Goal: Task Accomplishment & Management: Manage account settings

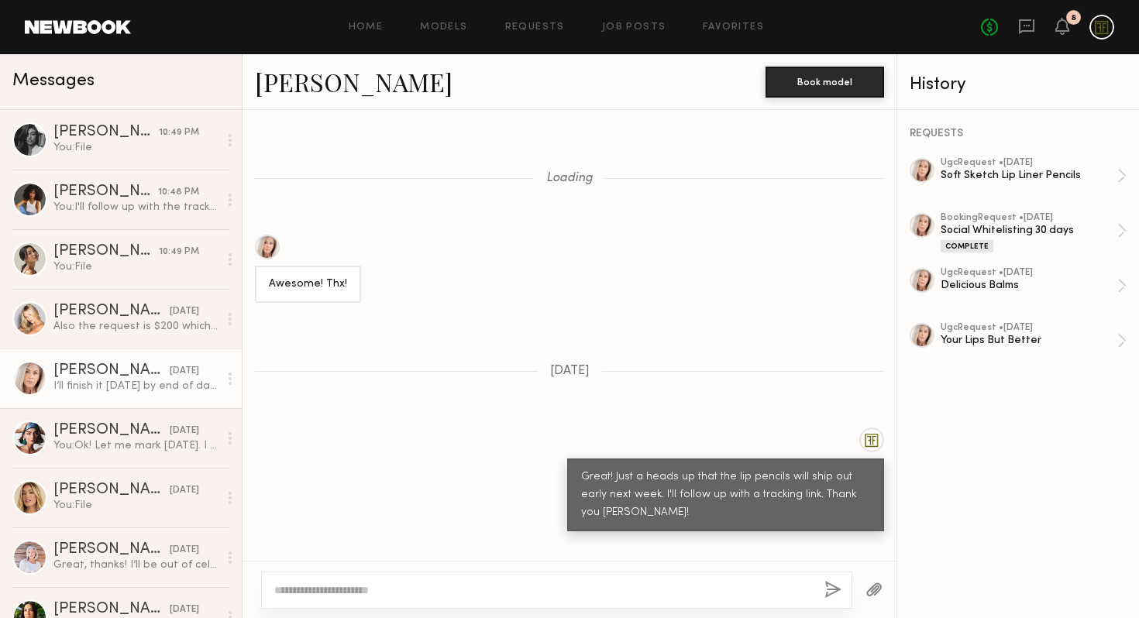
scroll to position [1009, 0]
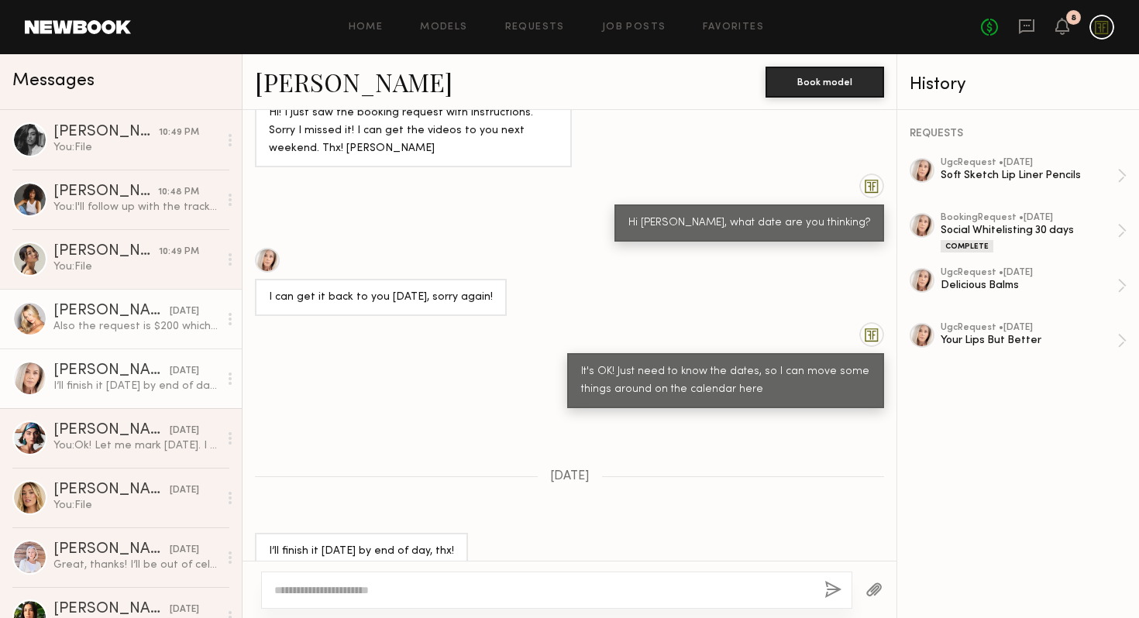
click at [95, 342] on link "[PERSON_NAME] [DATE] Also the request is $200 which brought it down to $180 las…" at bounding box center [121, 319] width 242 height 60
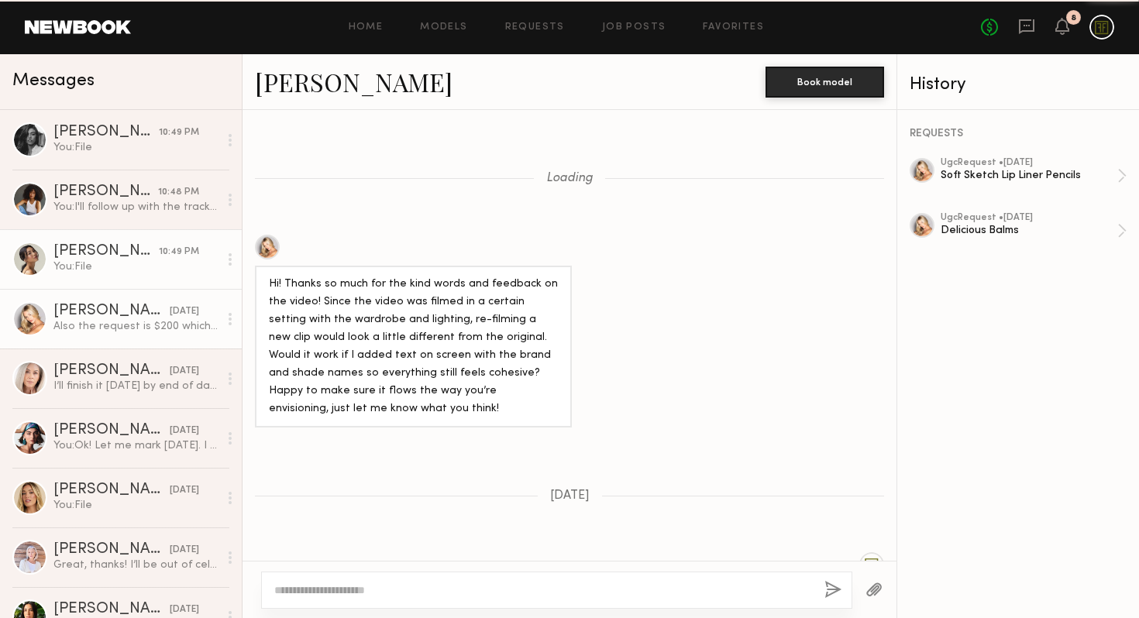
scroll to position [1127, 0]
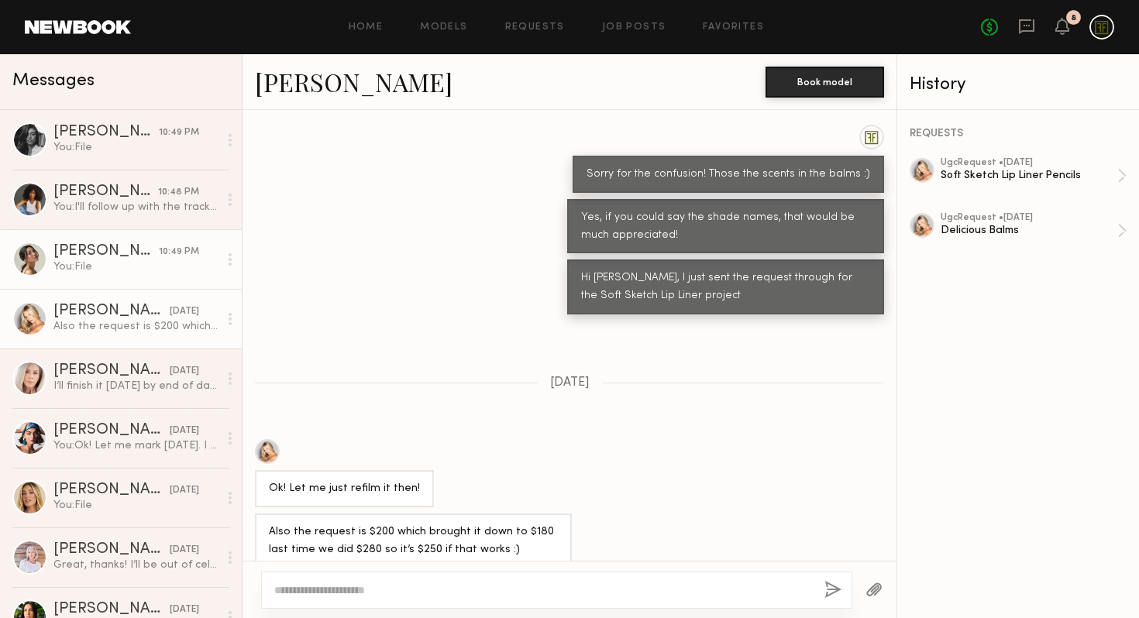
click at [102, 274] on div "You: File" at bounding box center [135, 267] width 165 height 15
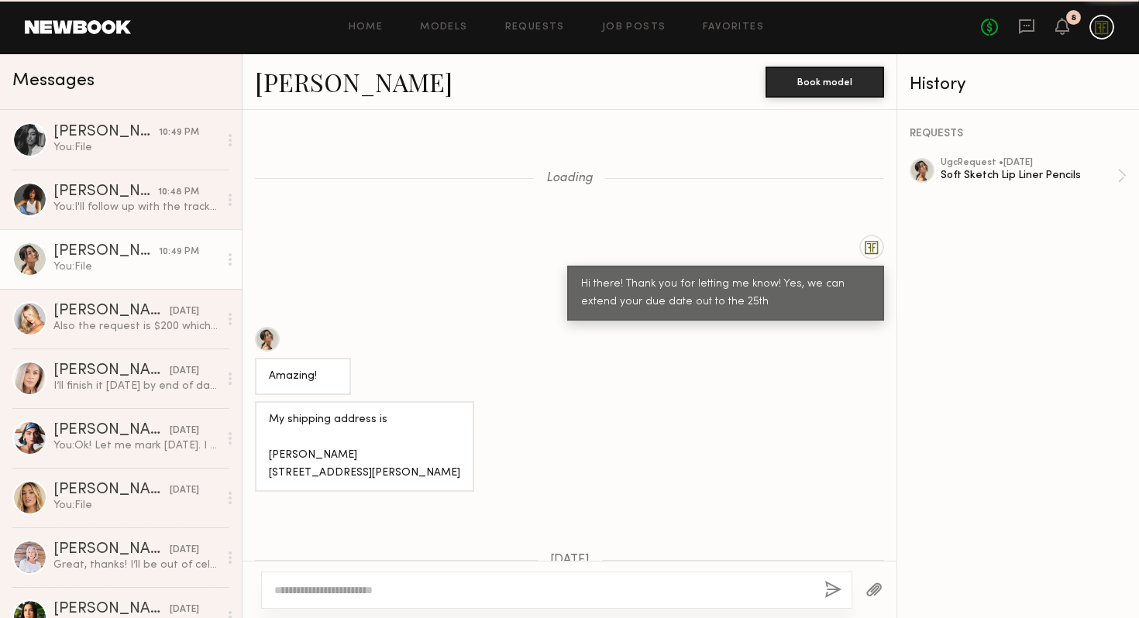
scroll to position [1152, 0]
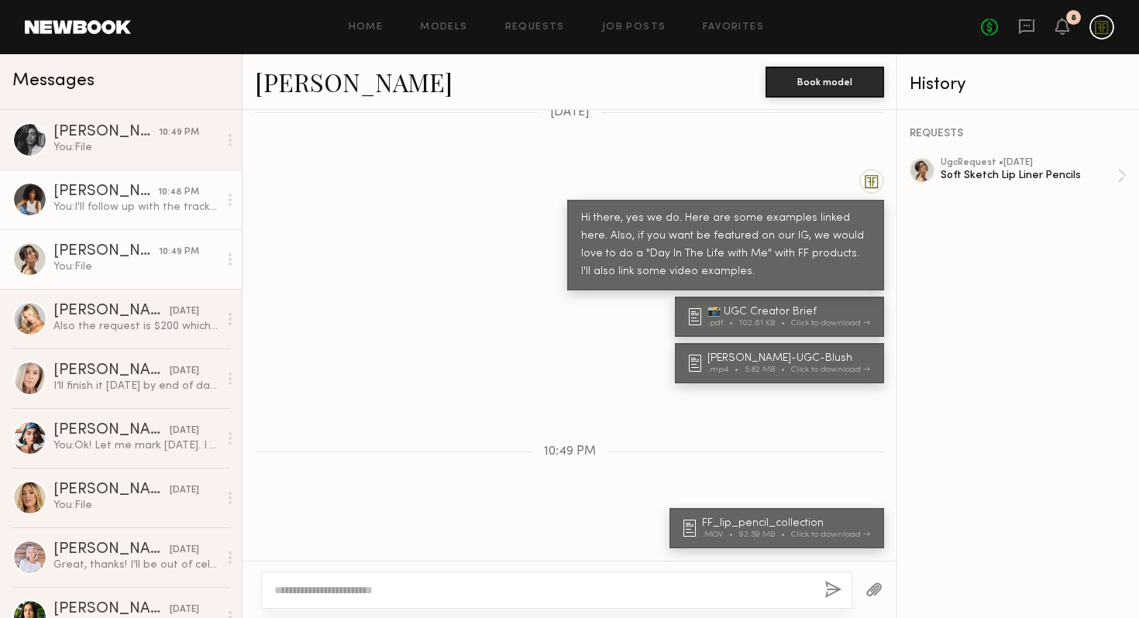
click at [108, 215] on link "[PERSON_NAME] 10:48 PM You: I'll follow up with the tracking link [DATE]." at bounding box center [121, 200] width 242 height 60
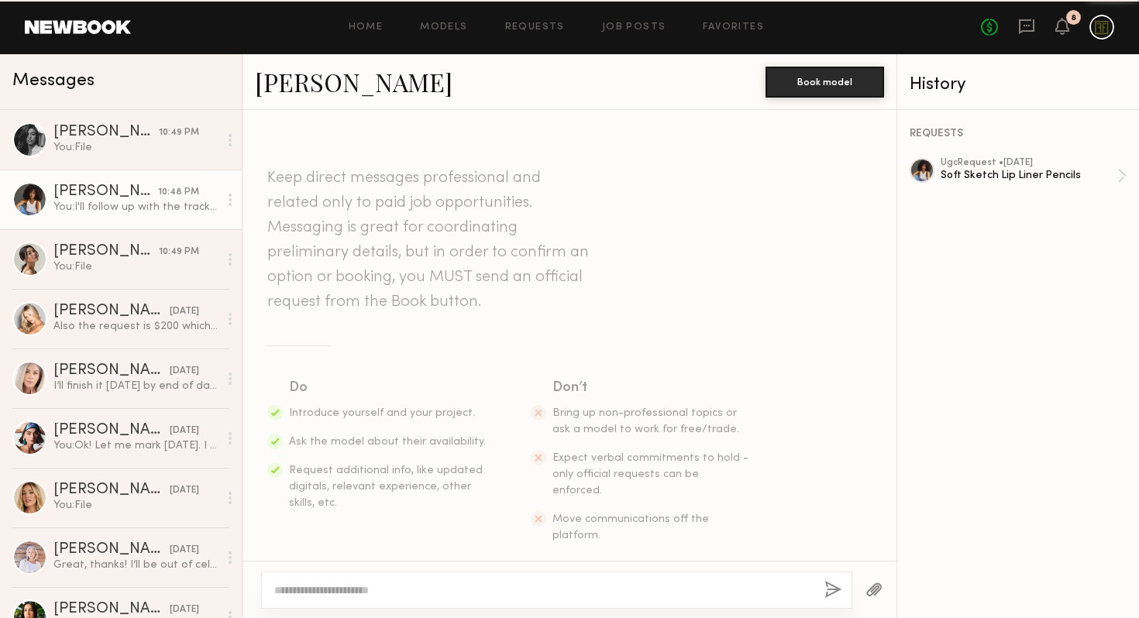
scroll to position [1533, 0]
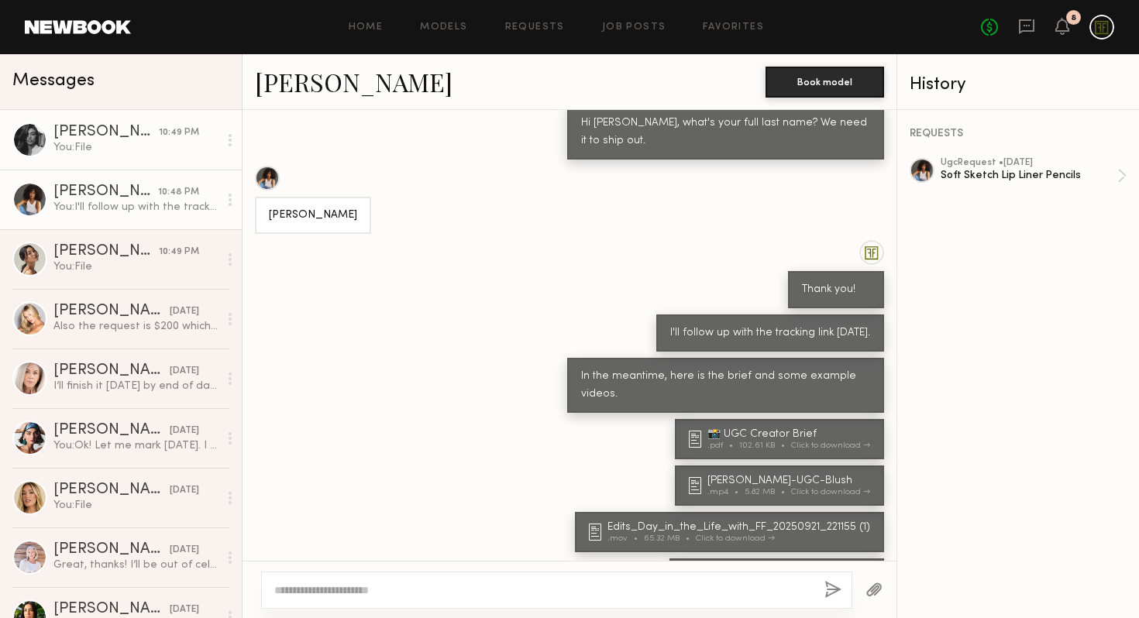
click at [110, 149] on div "You: File" at bounding box center [135, 147] width 165 height 15
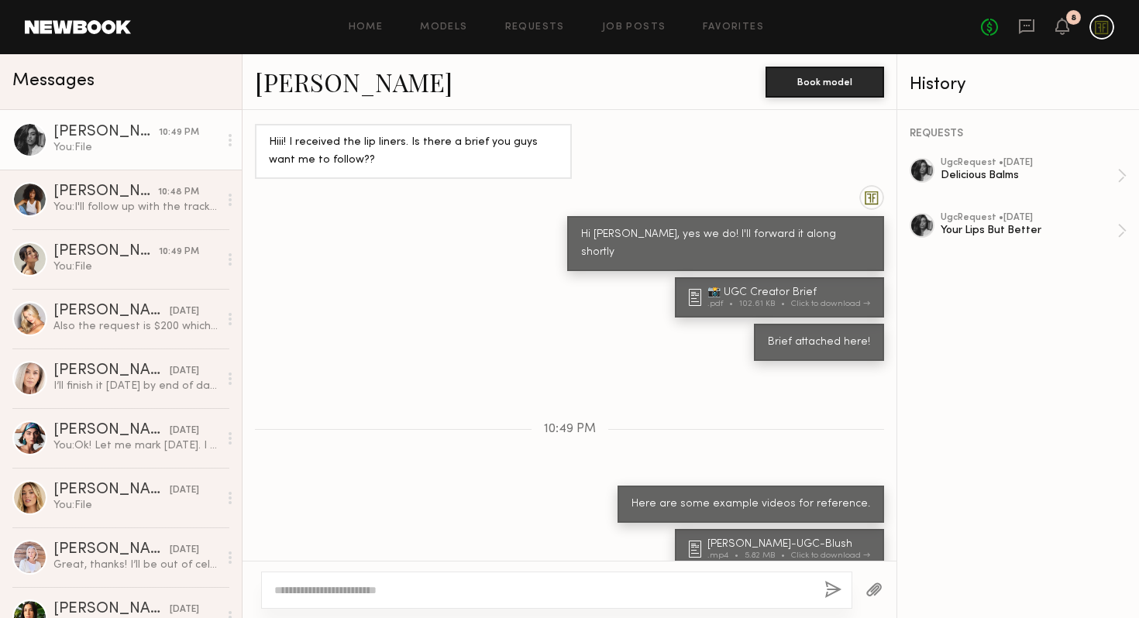
scroll to position [951, 0]
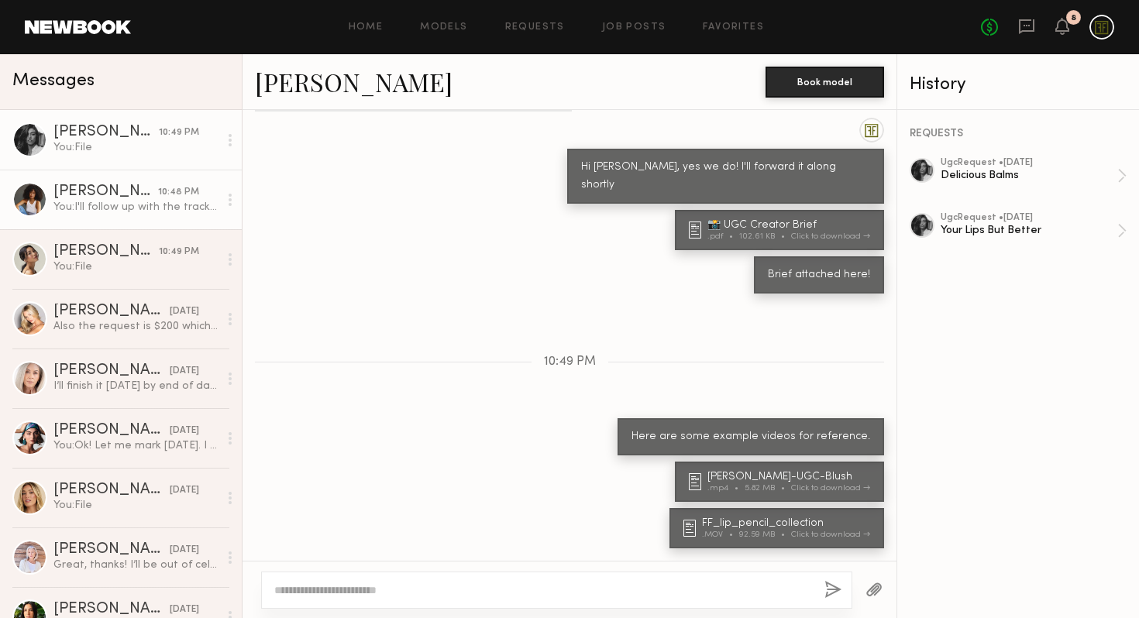
click at [102, 203] on div "You: I'll follow up with the tracking link [DATE]." at bounding box center [135, 207] width 165 height 15
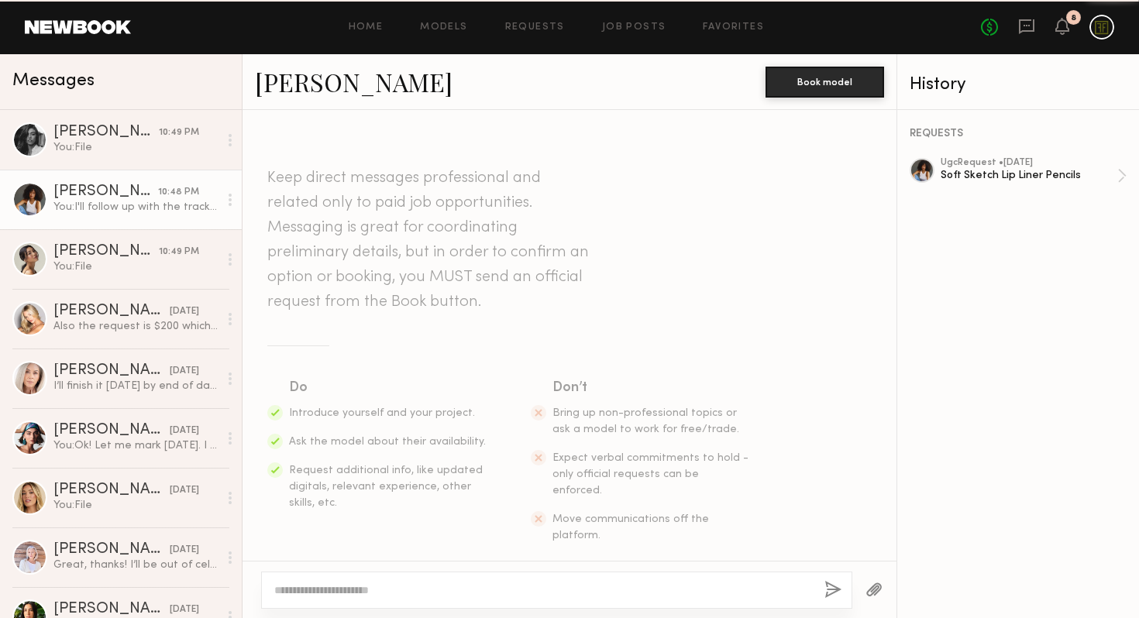
scroll to position [1533, 0]
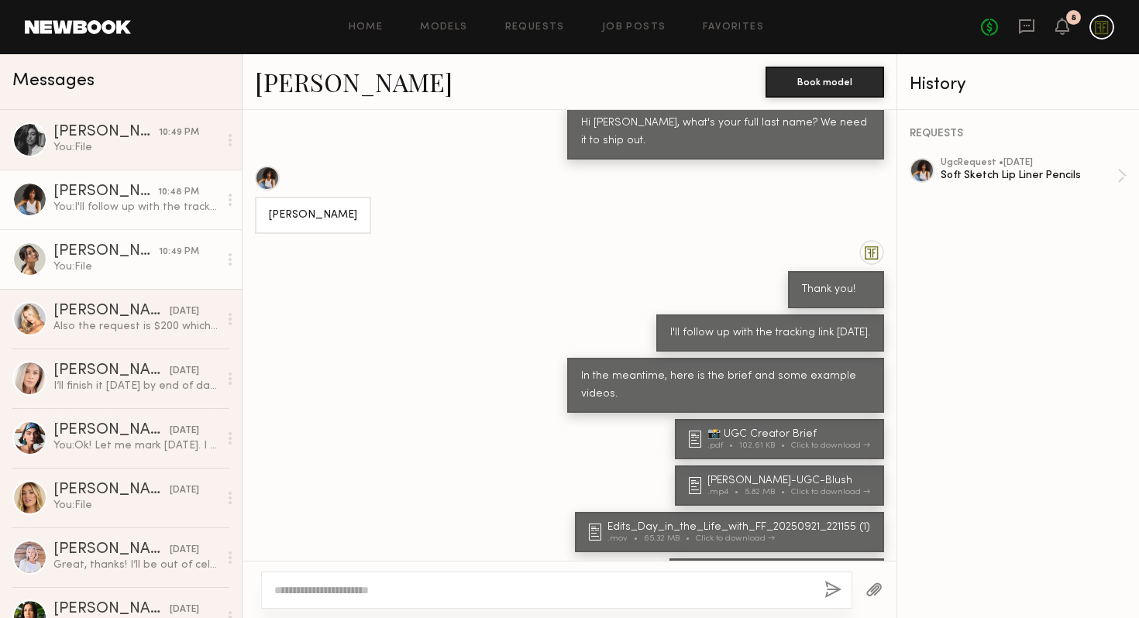
click at [105, 266] on div "You: File" at bounding box center [135, 267] width 165 height 15
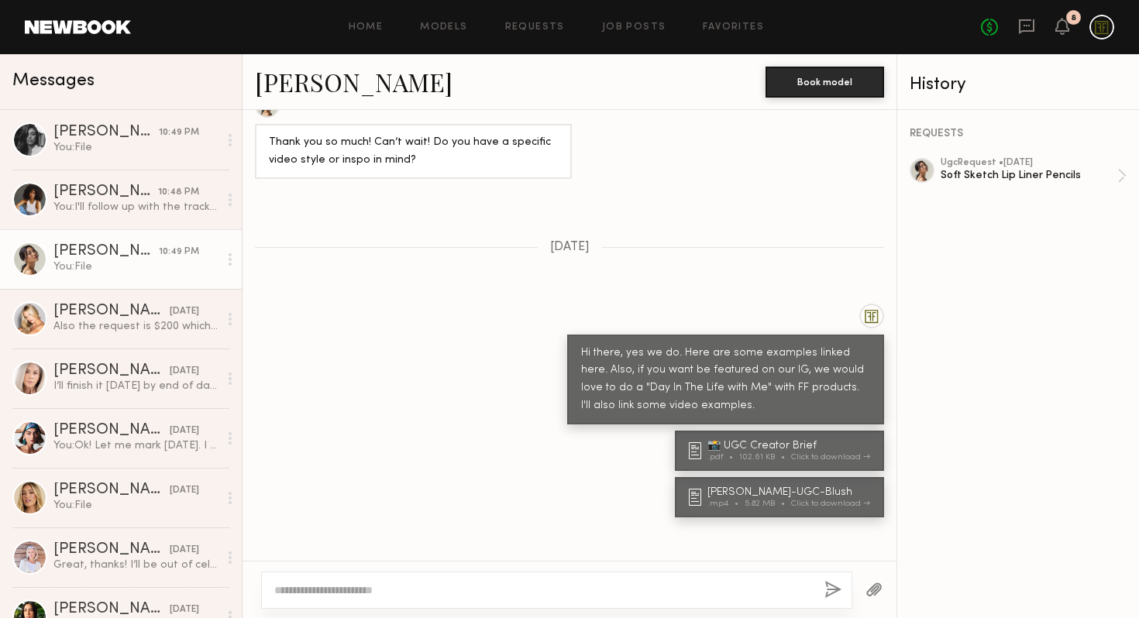
scroll to position [1954, 0]
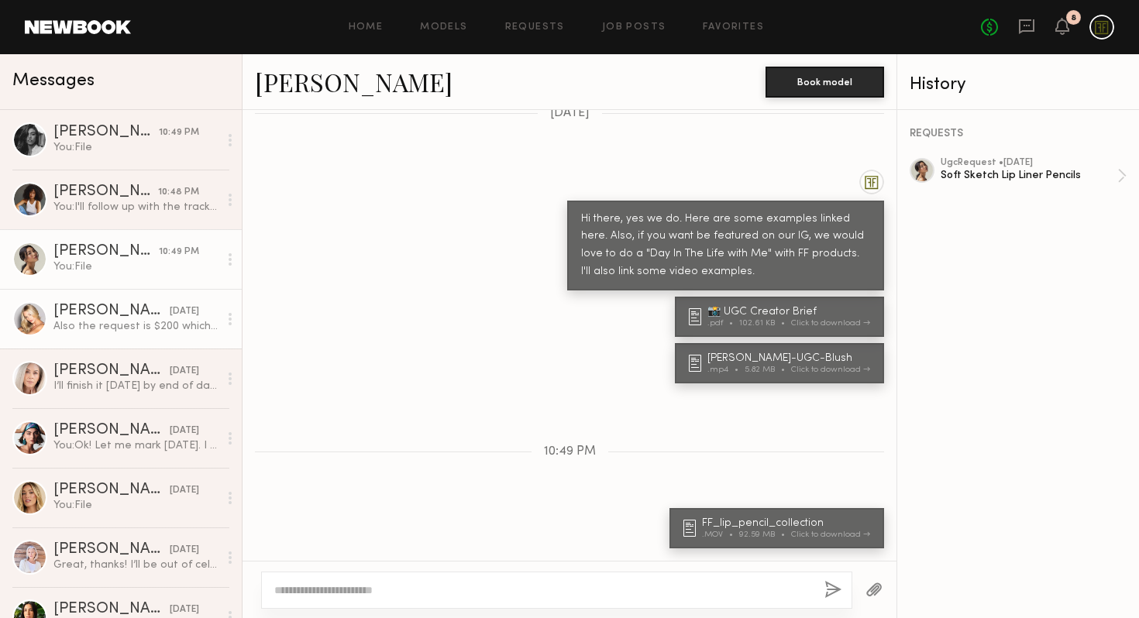
click at [108, 335] on link "[PERSON_NAME] [DATE] Also the request is $200 which brought it down to $180 las…" at bounding box center [121, 319] width 242 height 60
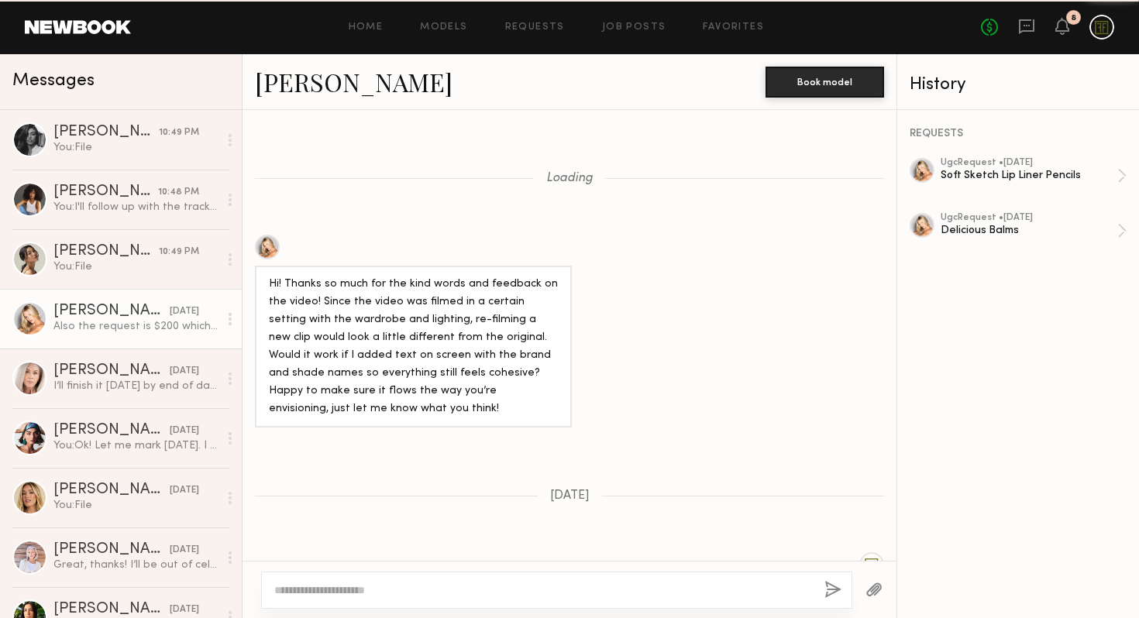
scroll to position [1127, 0]
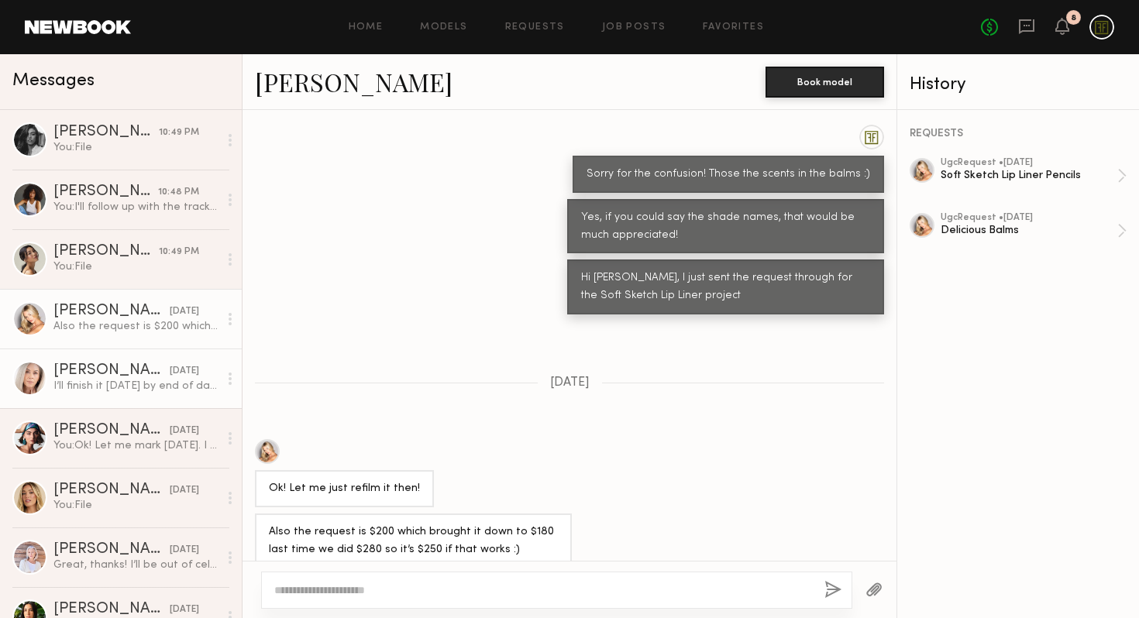
click at [105, 395] on link "[PERSON_NAME] [DATE] I’ll finish it [DATE] by end of day, thx!" at bounding box center [121, 379] width 242 height 60
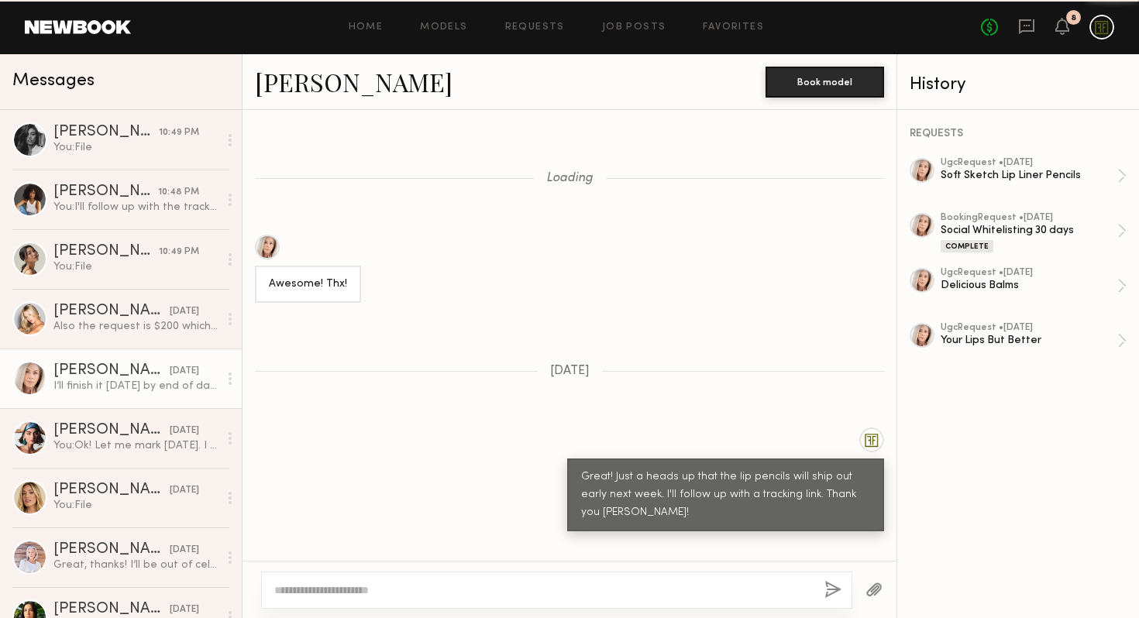
scroll to position [1009, 0]
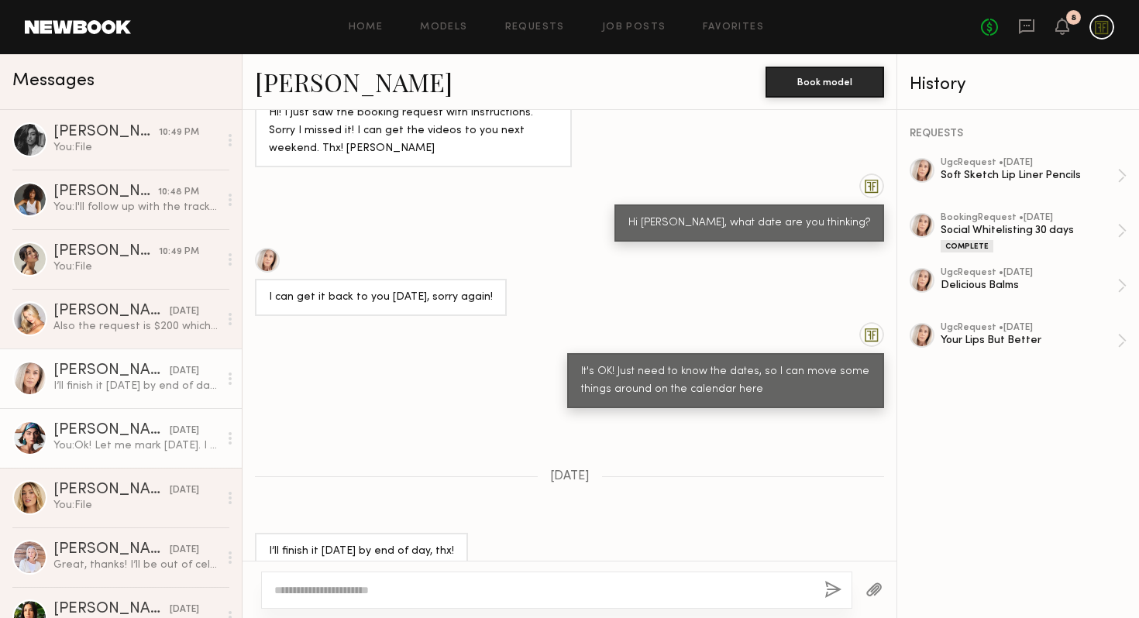
click at [101, 447] on div "You: Ok! Let me mark [DATE]. I will follow up once I chat with the marketing ad…" at bounding box center [135, 446] width 165 height 15
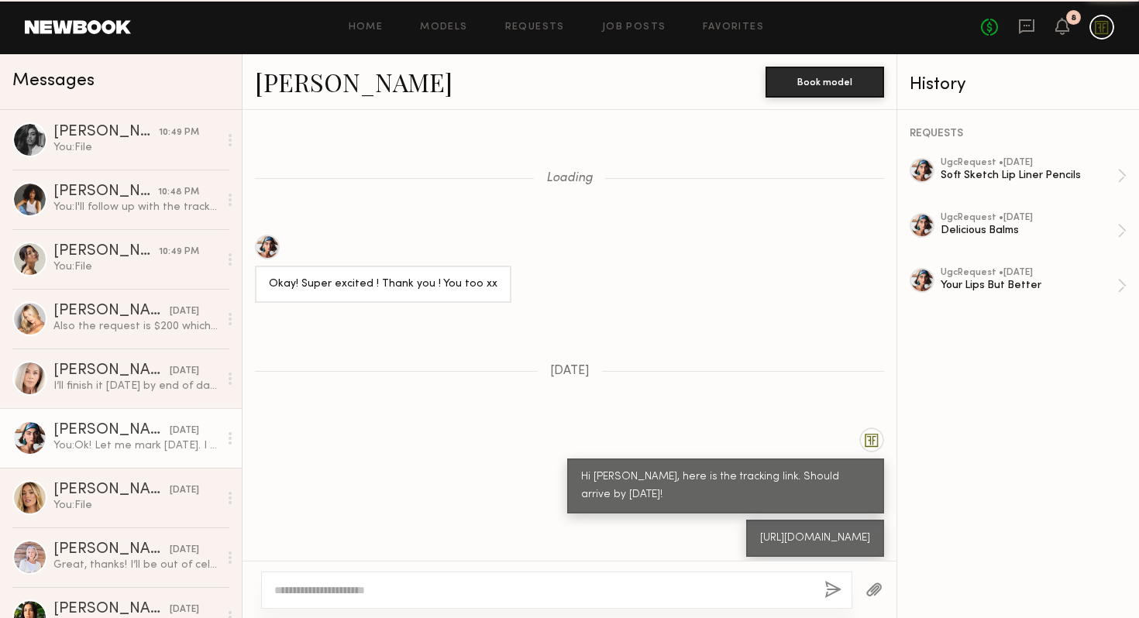
scroll to position [1085, 0]
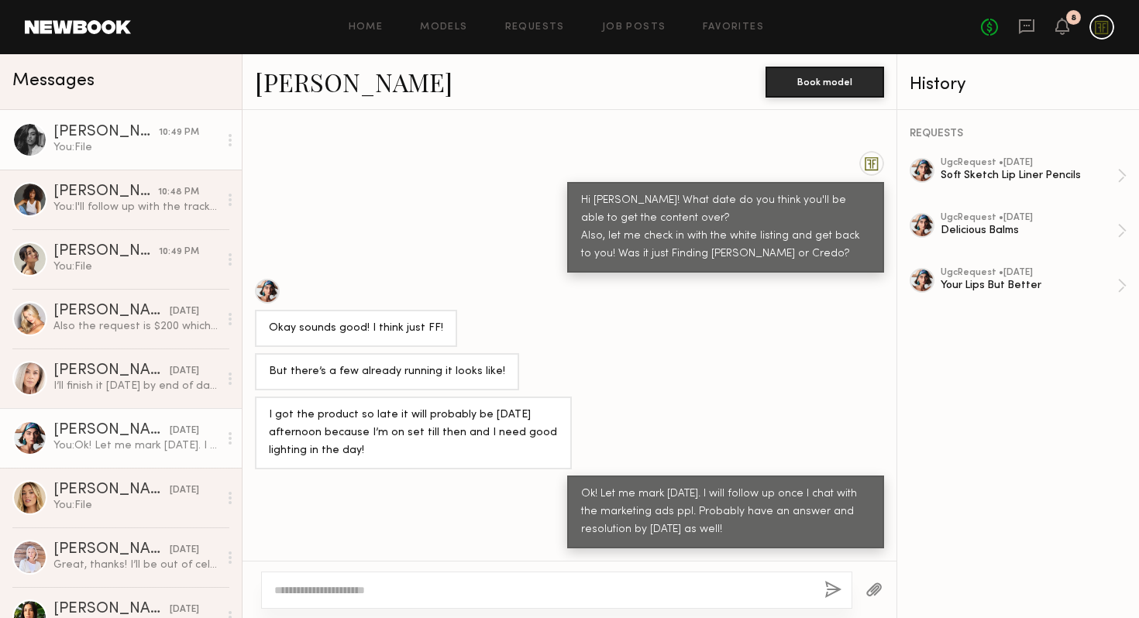
click at [127, 157] on link "[PERSON_NAME] 10:49 PM You: File" at bounding box center [121, 140] width 242 height 60
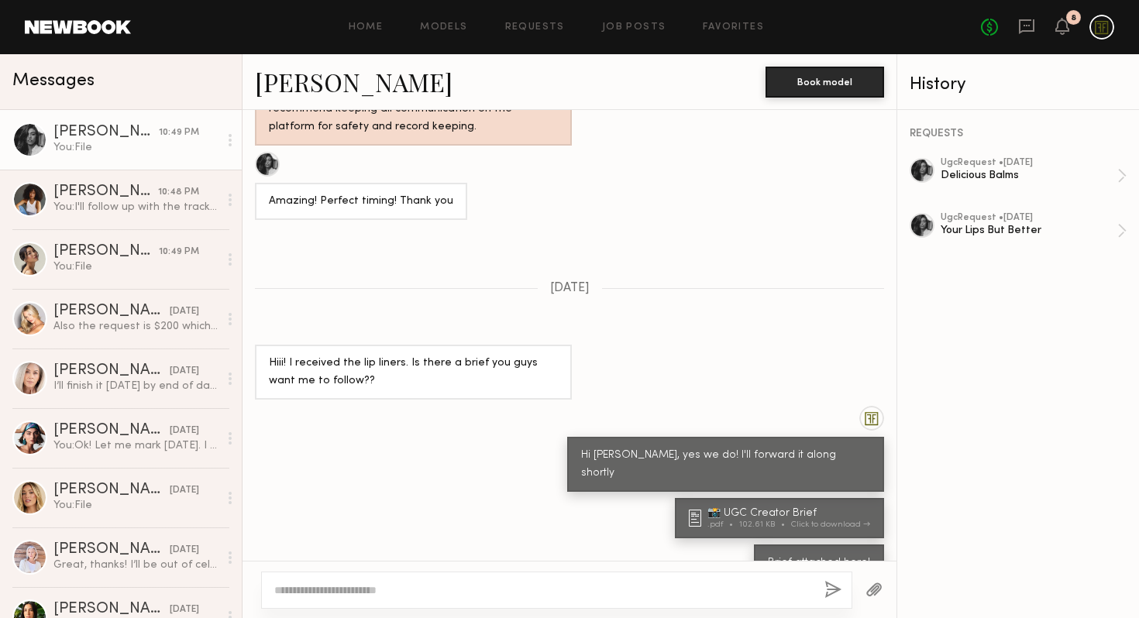
scroll to position [951, 0]
